Goal: Task Accomplishment & Management: Manage account settings

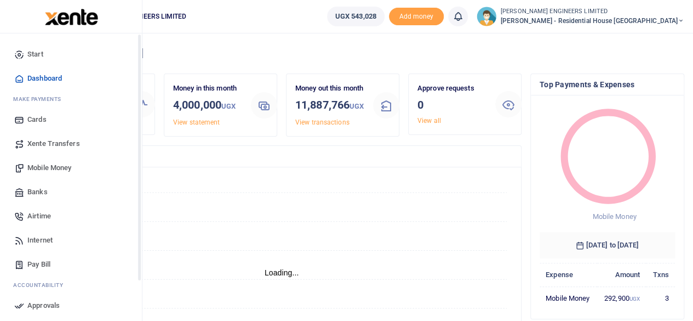
scroll to position [9, 9]
click at [49, 168] on span "Mobile Money" at bounding box center [49, 167] width 44 height 11
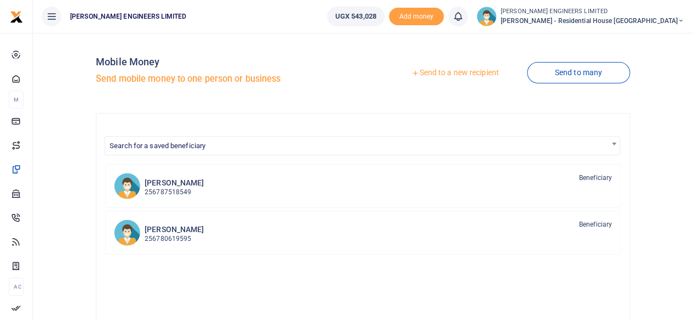
click at [445, 73] on link "Send to a new recipient" at bounding box center [455, 73] width 143 height 20
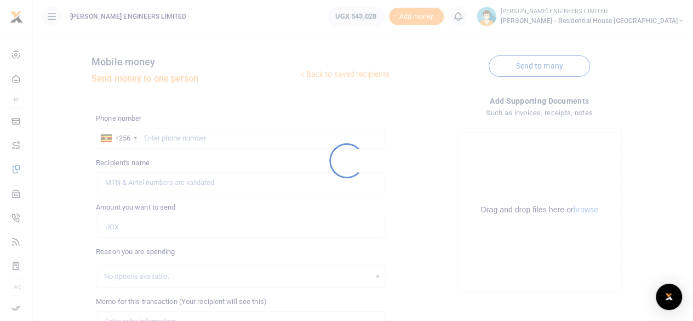
click at [177, 139] on div at bounding box center [346, 160] width 693 height 321
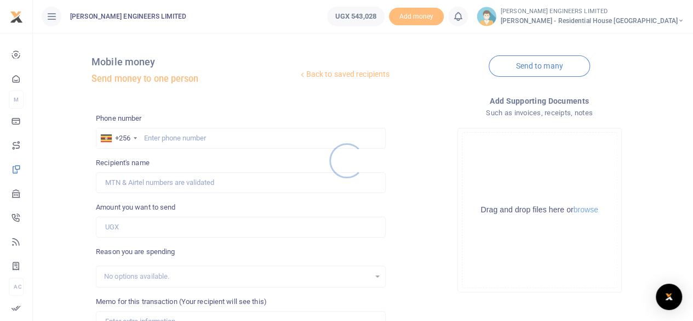
click at [168, 141] on div at bounding box center [346, 160] width 693 height 321
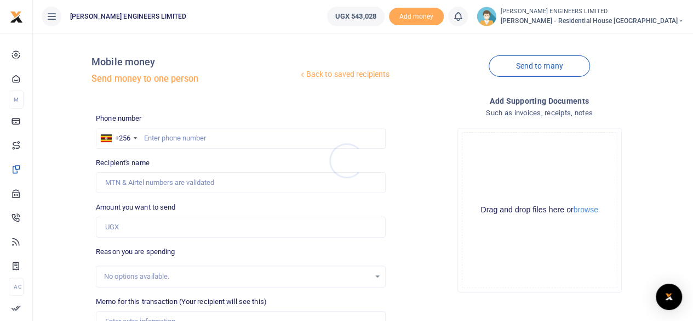
click at [170, 141] on div at bounding box center [346, 160] width 693 height 321
click at [176, 143] on input "text" at bounding box center [241, 138] width 290 height 21
type input "706575524"
click at [127, 224] on input "Amount you want to send" at bounding box center [241, 226] width 290 height 21
type input "Dominic Omollo"
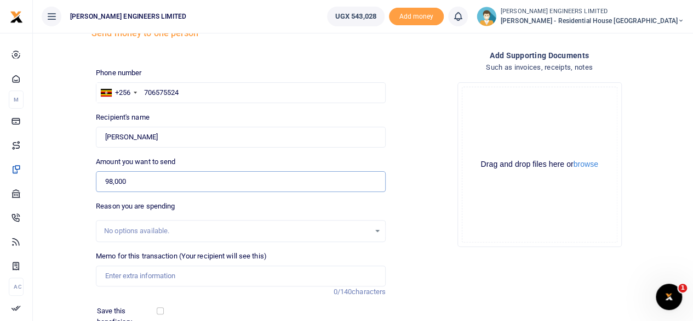
scroll to position [73, 0]
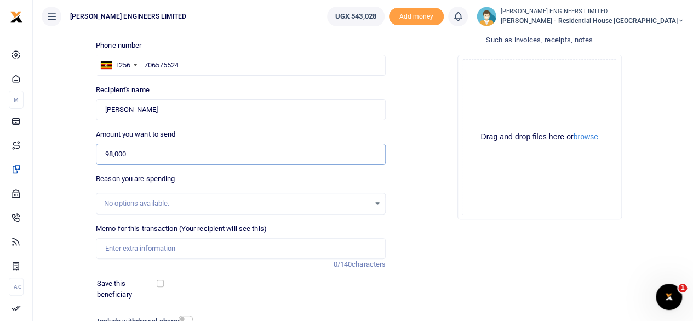
type input "98,000"
click at [117, 248] on input "Memo for this transaction (Your recipient will see this)" at bounding box center [241, 248] width 290 height 21
click at [236, 248] on input "1pc of hammer and 1pc of bowsaw and 1kg of 3inc nails" at bounding box center [241, 248] width 290 height 21
click at [243, 246] on input "1pc of hammer and 1pc of bowsaw and 2kg of 3inc nails" at bounding box center [241, 248] width 290 height 21
click at [261, 247] on input "1pc of hammer and 1pc of bowsaw and 2kgs of 3inc nails" at bounding box center [241, 248] width 290 height 21
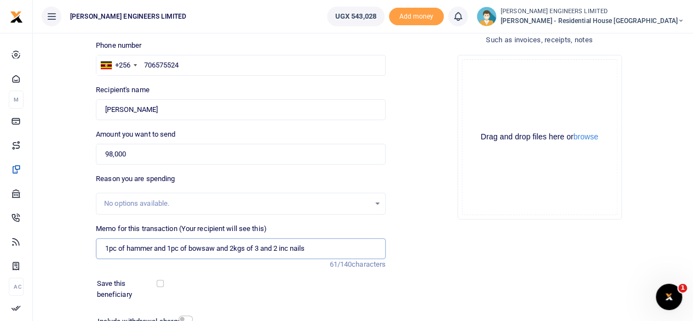
click at [292, 247] on input "1pc of hammer and 1pc of bowsaw and 2kgs of 3 and 2 inc nails" at bounding box center [241, 248] width 290 height 21
click at [318, 253] on input "1pc of hammer and 1pc of bowsaw and 2kgs of 3 and 2 inch nails" at bounding box center [241, 248] width 290 height 21
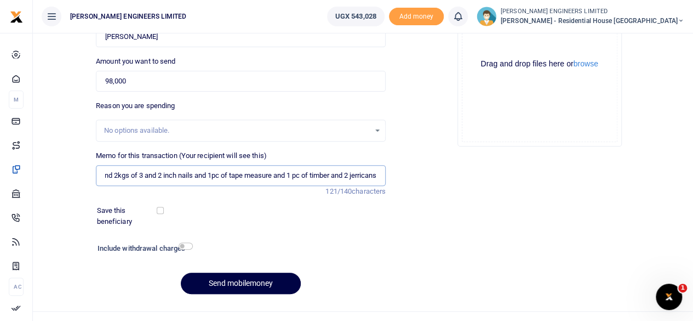
type input "1pc of hammer and 1pc of bowsaw and 2kgs of 3 and 2 inch nails and 1pc of tape …"
click at [185, 246] on input "checkbox" at bounding box center [186, 245] width 14 height 7
checkbox input "true"
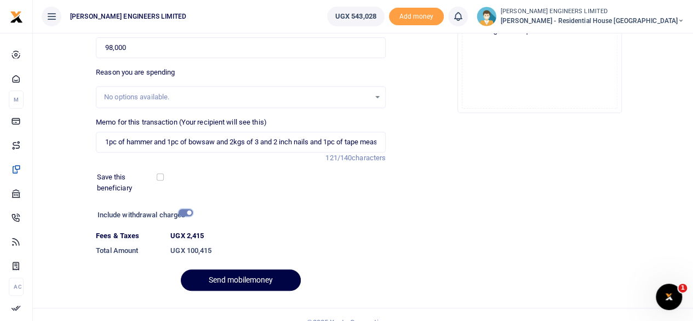
scroll to position [194, 0]
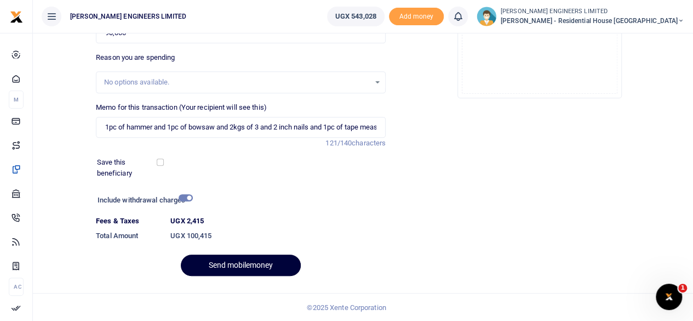
click at [252, 264] on button "Send mobilemoney" at bounding box center [241, 264] width 120 height 21
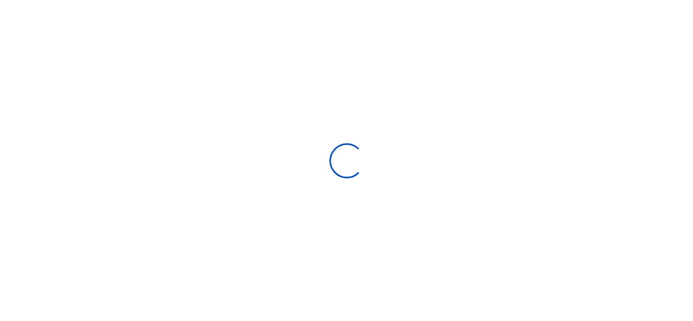
select select "Loading bundles"
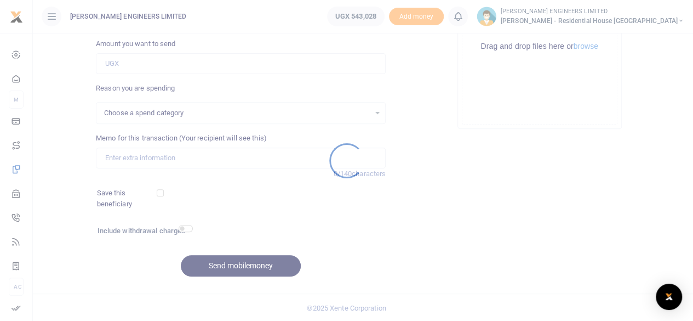
select select
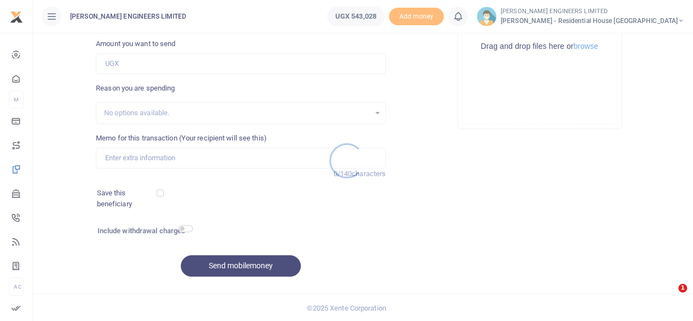
click at [483, 20] on div at bounding box center [346, 160] width 693 height 321
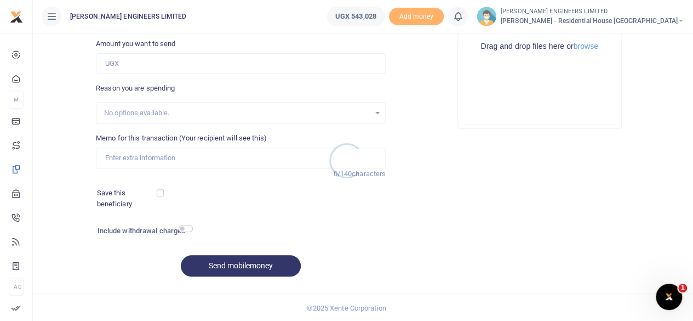
scroll to position [0, 0]
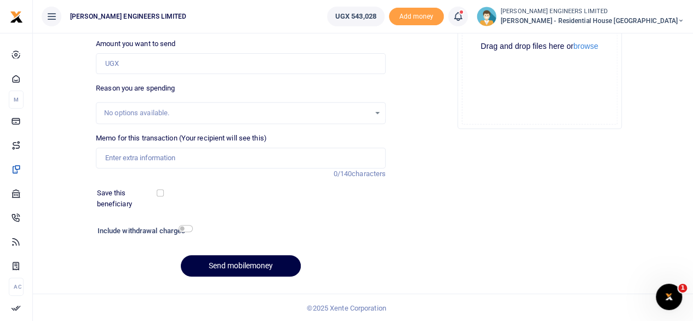
click at [468, 26] on link at bounding box center [458, 17] width 20 height 20
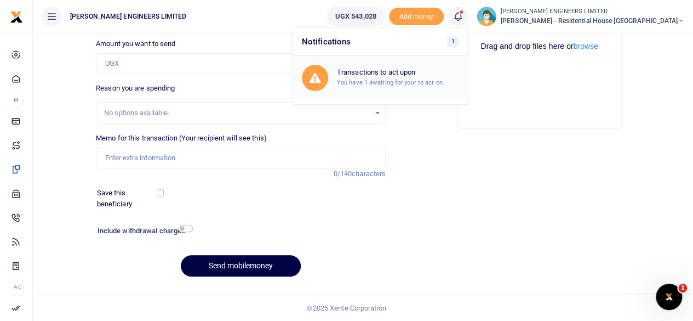
click at [411, 76] on h6 "Transactions to act upon" at bounding box center [398, 72] width 122 height 9
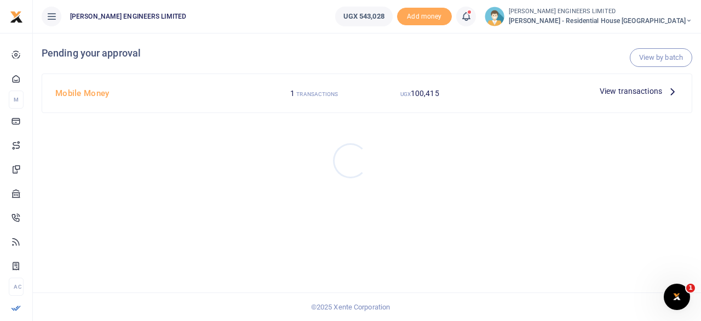
click at [641, 93] on div at bounding box center [350, 160] width 701 height 321
click at [638, 93] on span "View transactions" at bounding box center [631, 91] width 62 height 12
click at [631, 92] on span "View transactions" at bounding box center [631, 91] width 62 height 12
click at [644, 92] on span "View transactions" at bounding box center [631, 91] width 62 height 12
click at [653, 90] on span "View transactions" at bounding box center [631, 91] width 62 height 12
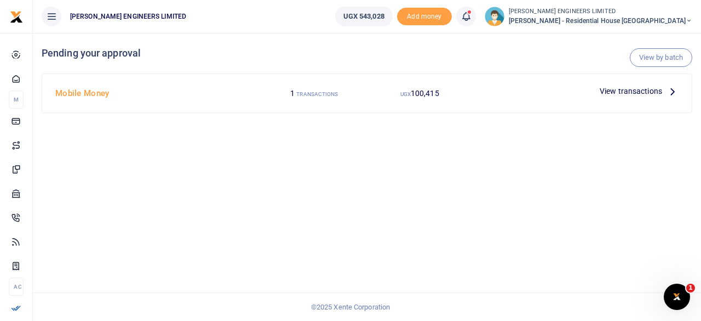
click at [674, 90] on icon at bounding box center [673, 91] width 12 height 12
click at [423, 95] on span "100,415" at bounding box center [425, 93] width 28 height 9
click at [633, 92] on span "View transactions" at bounding box center [631, 91] width 62 height 12
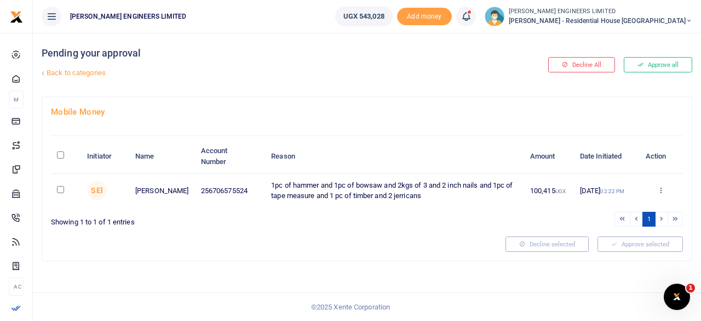
click at [60, 188] on input "checkbox" at bounding box center [60, 189] width 7 height 7
checkbox input "true"
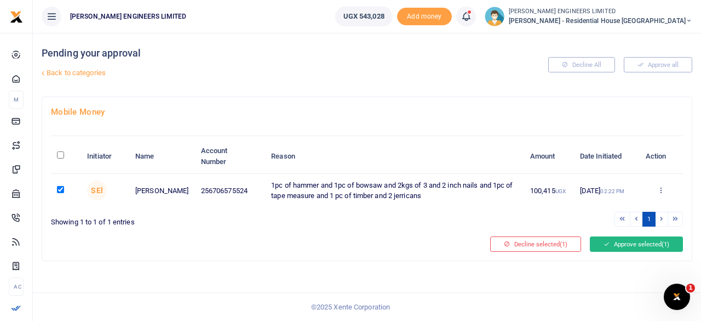
click at [620, 241] on button "Approve selected (1)" at bounding box center [636, 243] width 93 height 15
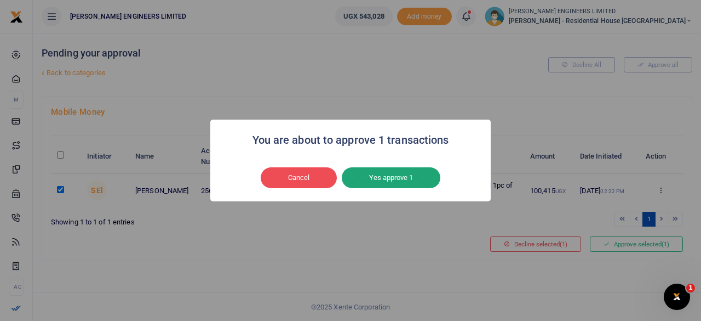
click at [393, 181] on button "Yes approve 1" at bounding box center [391, 177] width 99 height 21
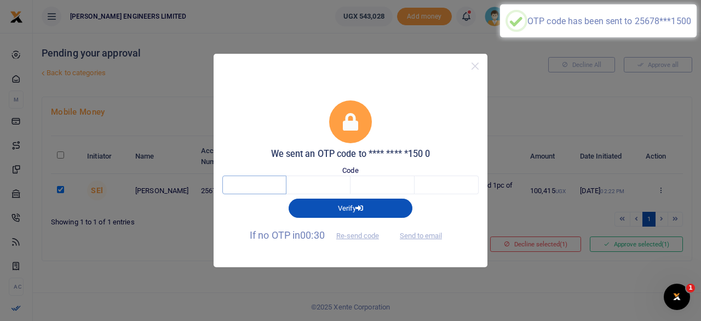
click at [267, 184] on input "text" at bounding box center [254, 184] width 64 height 19
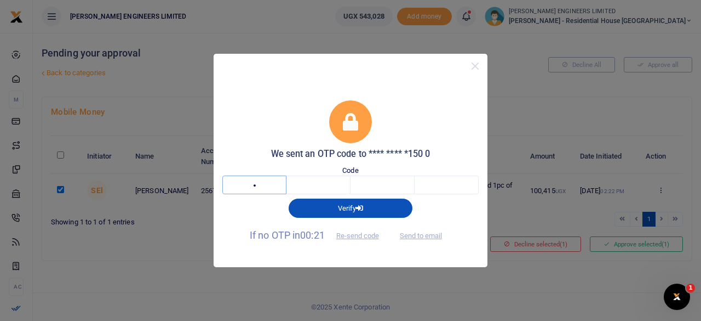
type input "9"
type input "6"
type input "7"
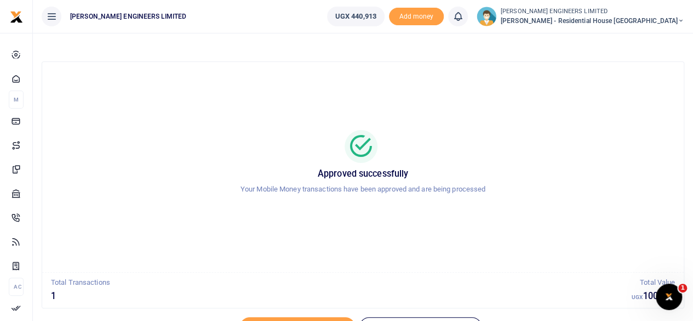
click at [681, 19] on icon at bounding box center [681, 21] width 7 height 8
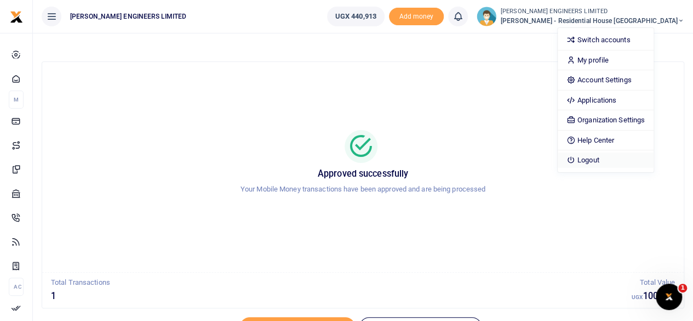
click at [617, 155] on link "Logout" at bounding box center [606, 159] width 96 height 15
